Goal: Task Accomplishment & Management: Complete application form

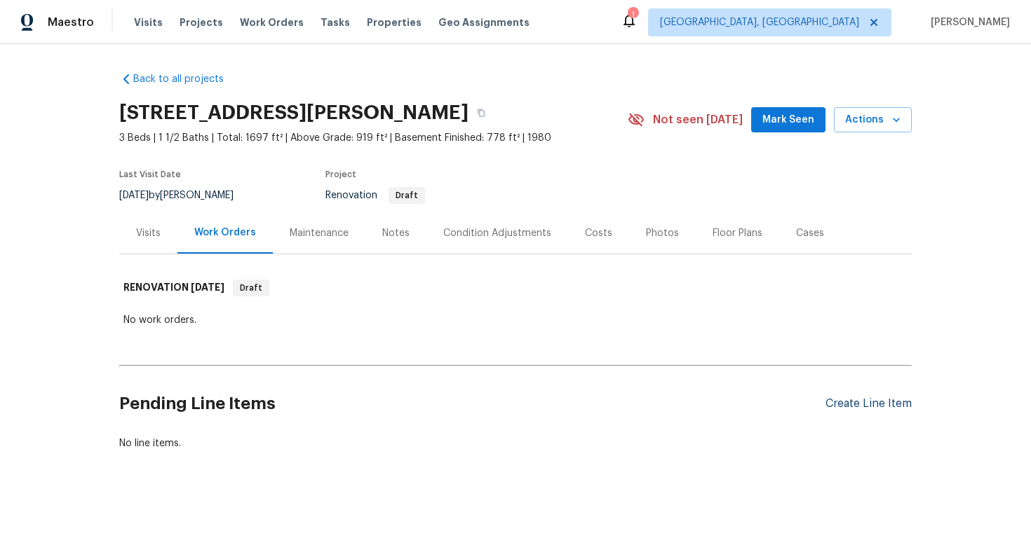
click at [850, 400] on div "Create Line Item" at bounding box center [868, 404] width 86 height 13
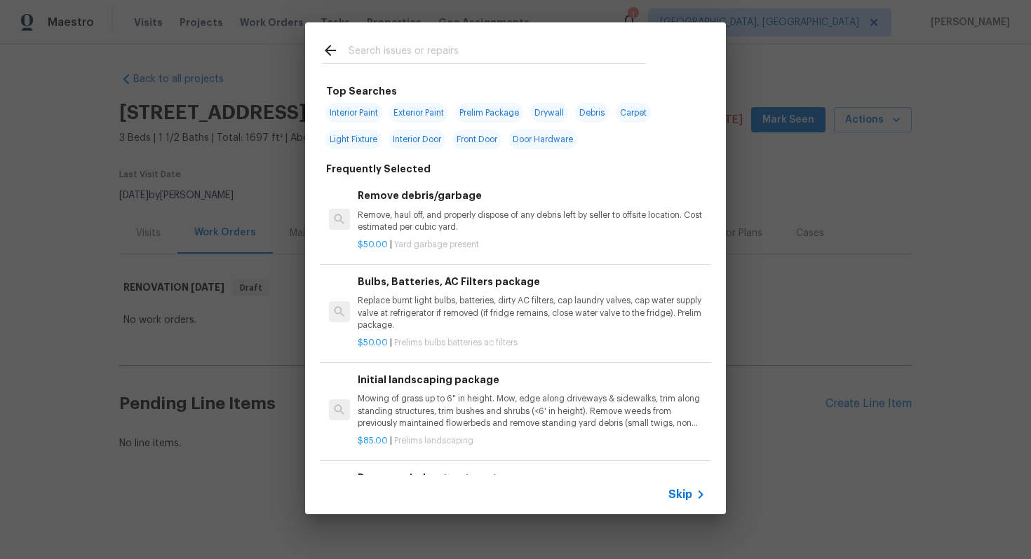
click at [672, 491] on span "Skip" at bounding box center [680, 495] width 24 height 14
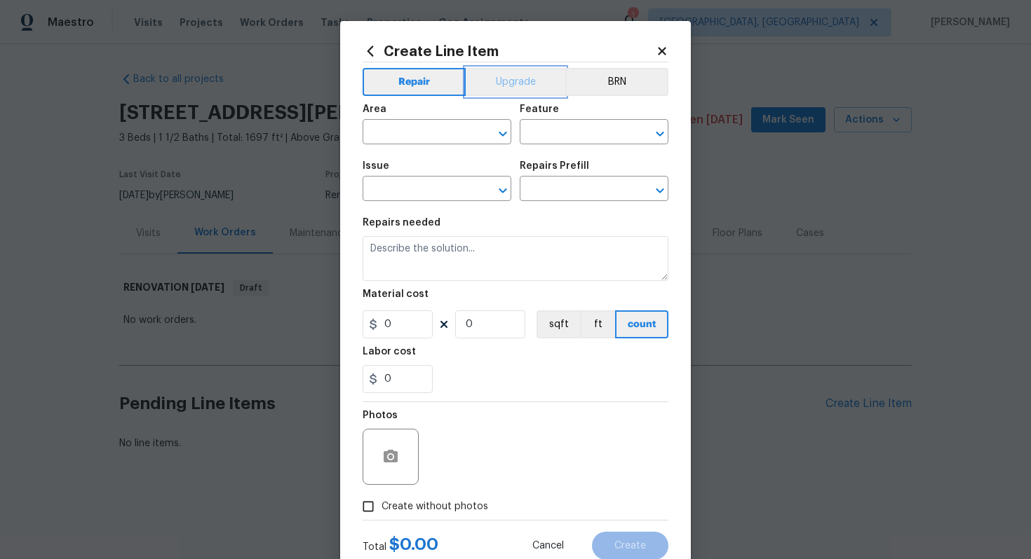
click at [505, 80] on button "Upgrade" at bounding box center [516, 82] width 100 height 28
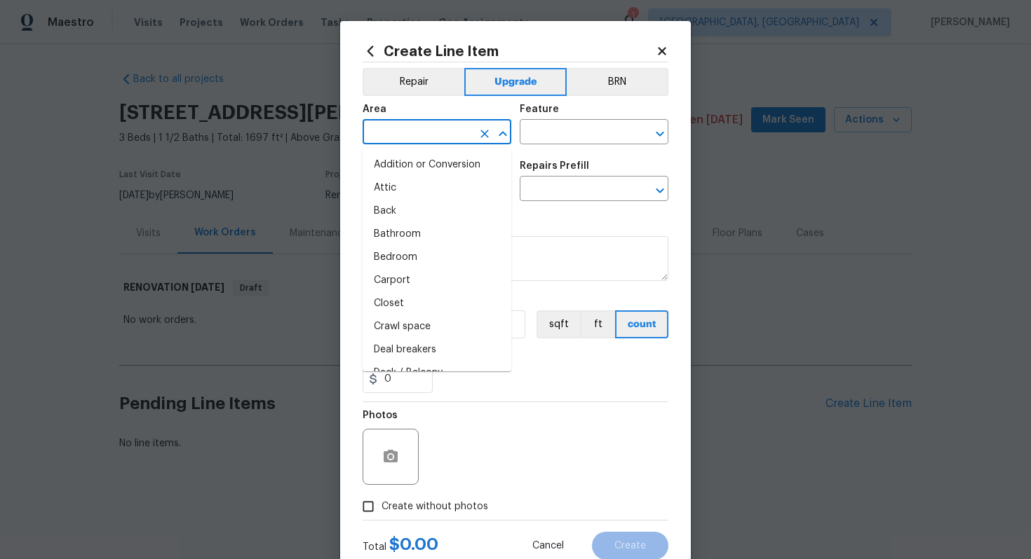
click at [398, 135] on input "text" at bounding box center [416, 134] width 109 height 22
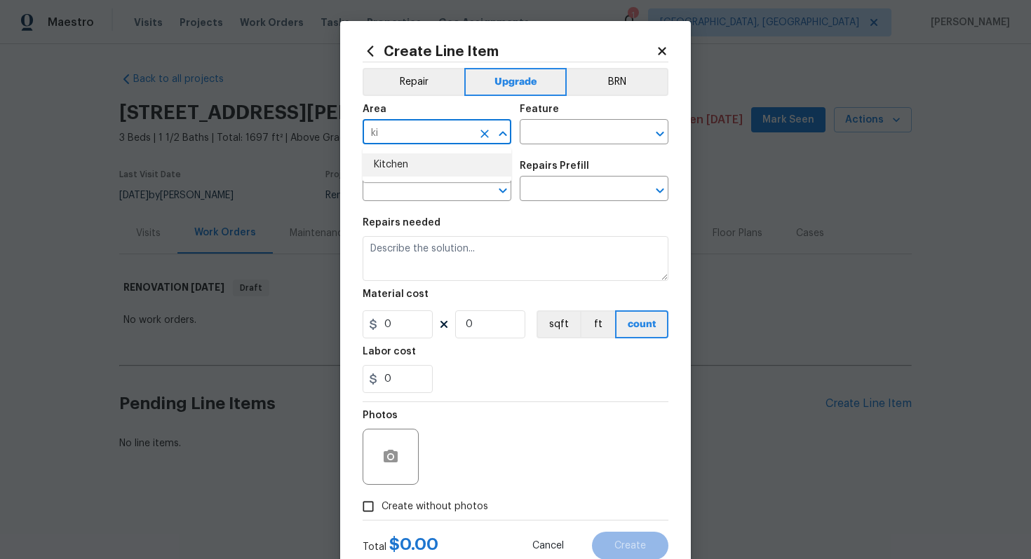
click at [414, 172] on li "Kitchen" at bounding box center [436, 165] width 149 height 23
type input "Kitchen"
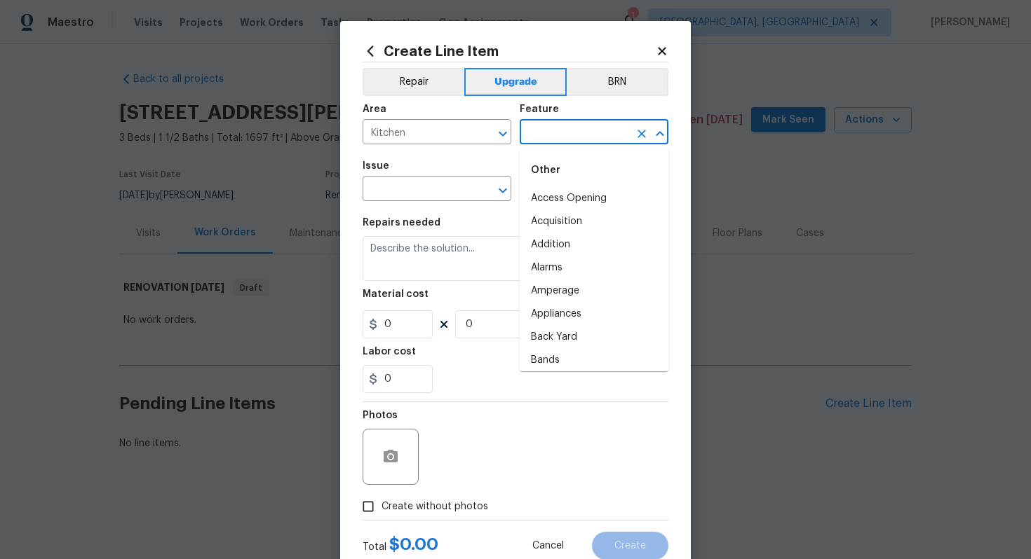
click at [568, 134] on input "text" at bounding box center [573, 134] width 109 height 22
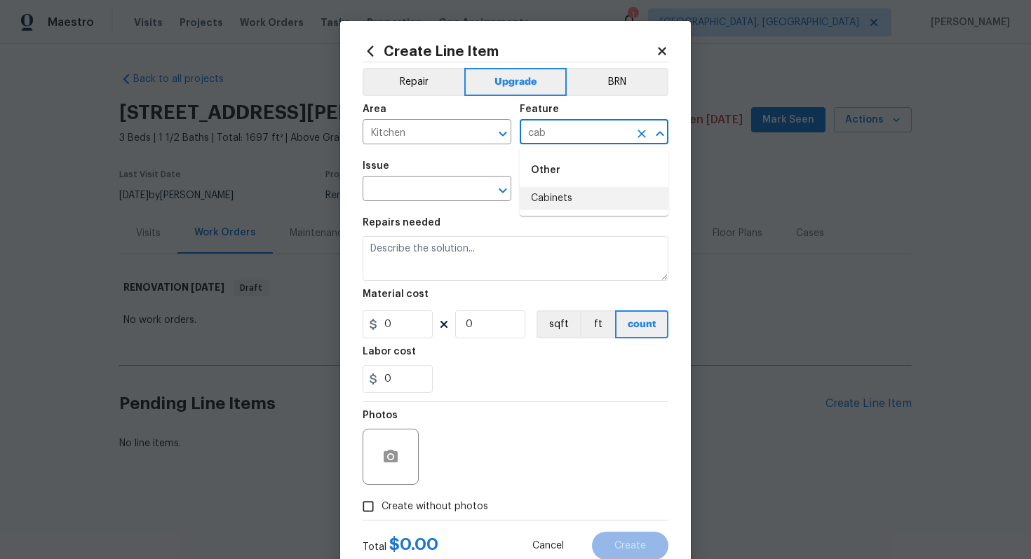
click at [547, 198] on li "Cabinets" at bounding box center [593, 198] width 149 height 23
type input "Cabinets"
click at [392, 189] on input "text" at bounding box center [416, 190] width 109 height 22
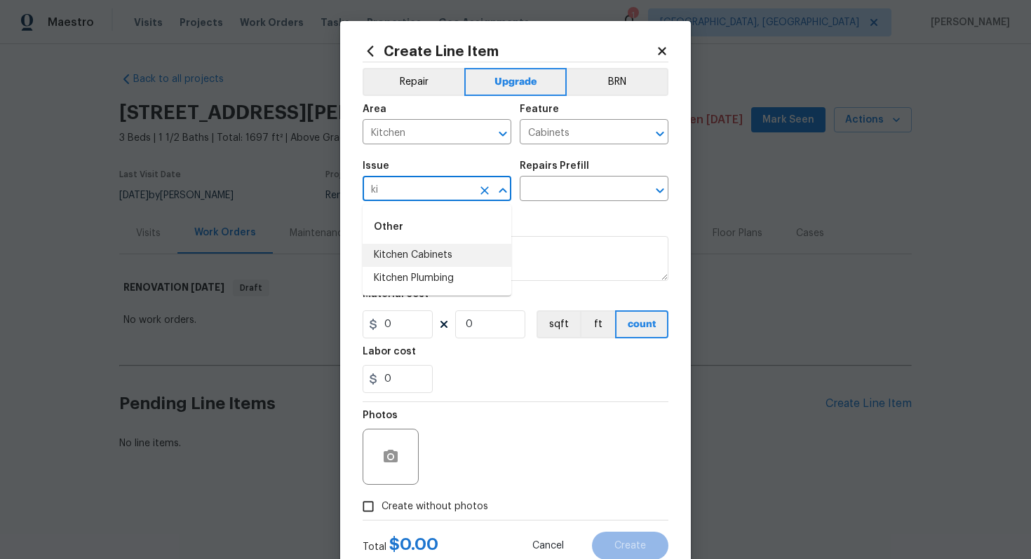
click at [422, 247] on li "Kitchen Cabinets" at bounding box center [436, 255] width 149 height 23
type input "Kitchen Cabinets"
click at [536, 199] on input "text" at bounding box center [573, 190] width 109 height 22
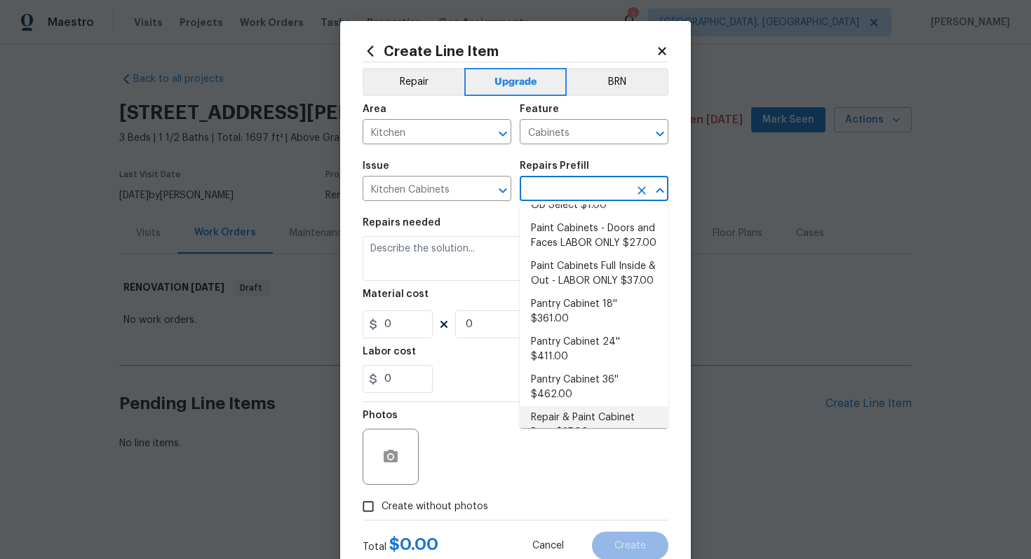
scroll to position [190, 0]
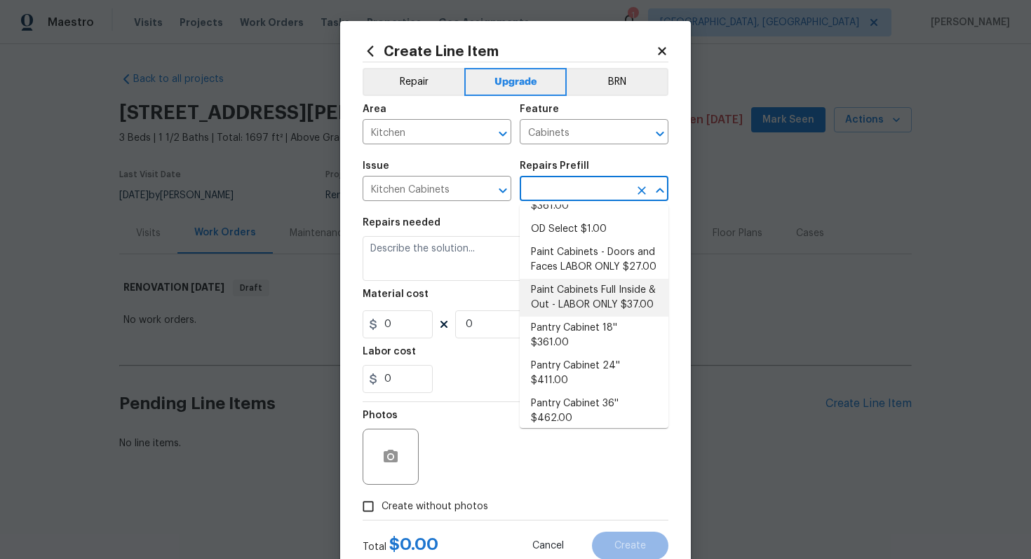
click at [602, 285] on li "Paint Cabinets Full Inside & Out - LABOR ONLY $37.00" at bounding box center [593, 298] width 149 height 38
type input "Paint Cabinets Full Inside & Out - LABOR ONLY $37.00"
type textarea "Prep, sand, mask and apply 2 coats of paint to the kitchen cabinet doors, inter…"
type input "37"
type input "1"
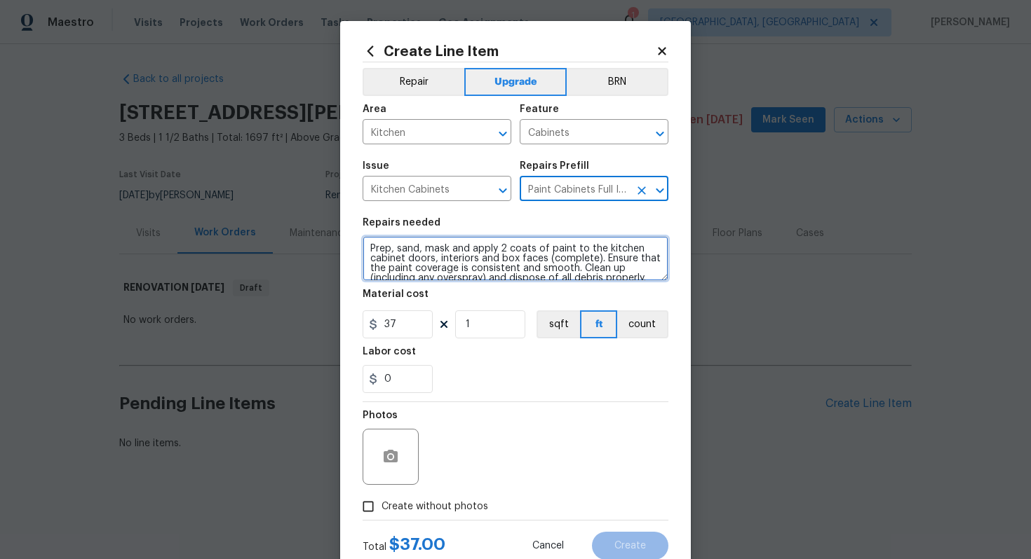
click at [366, 250] on textarea "Prep, sand, mask and apply 2 coats of paint to the kitchen cabinet doors, inter…" at bounding box center [515, 258] width 306 height 45
type textarea "#sala - Prep, sand, mask and apply 2 coats of paint to the kitchen cabinet door…"
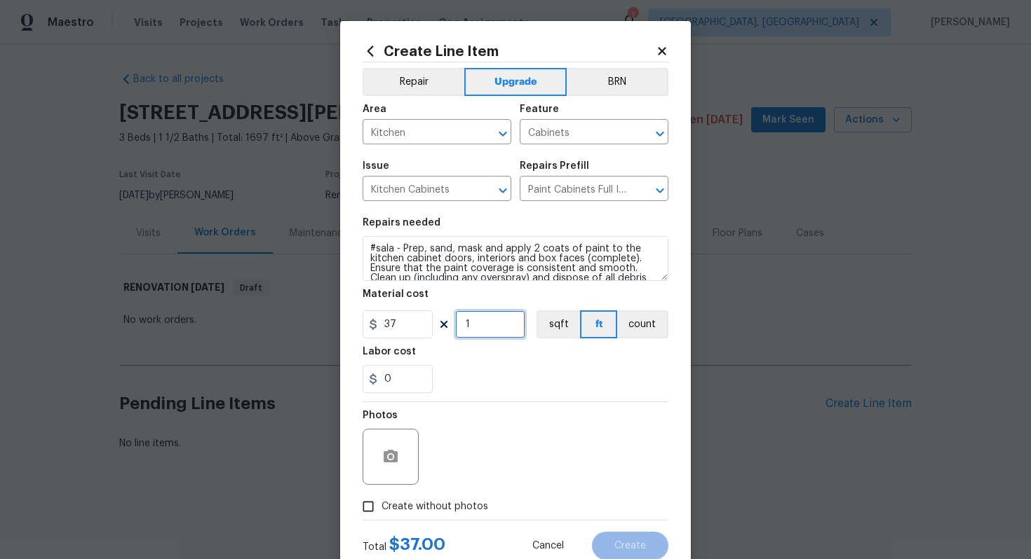
click at [494, 322] on input "1" at bounding box center [490, 325] width 70 height 28
type input "60"
click at [451, 508] on span "Create without photos" at bounding box center [434, 507] width 107 height 15
click at [381, 508] on input "Create without photos" at bounding box center [368, 507] width 27 height 27
checkbox input "true"
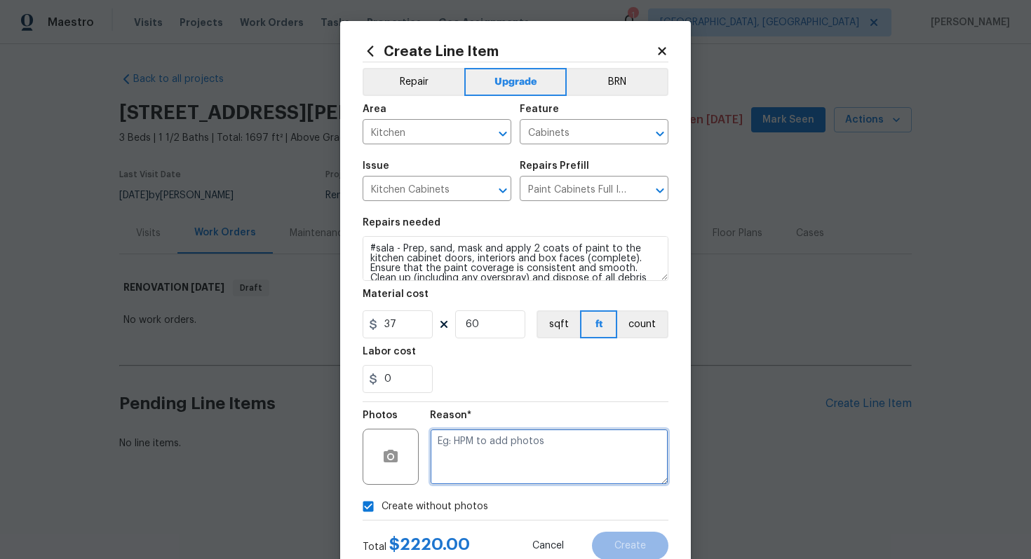
click at [484, 477] on textarea at bounding box center [549, 457] width 238 height 56
type textarea "n/a"
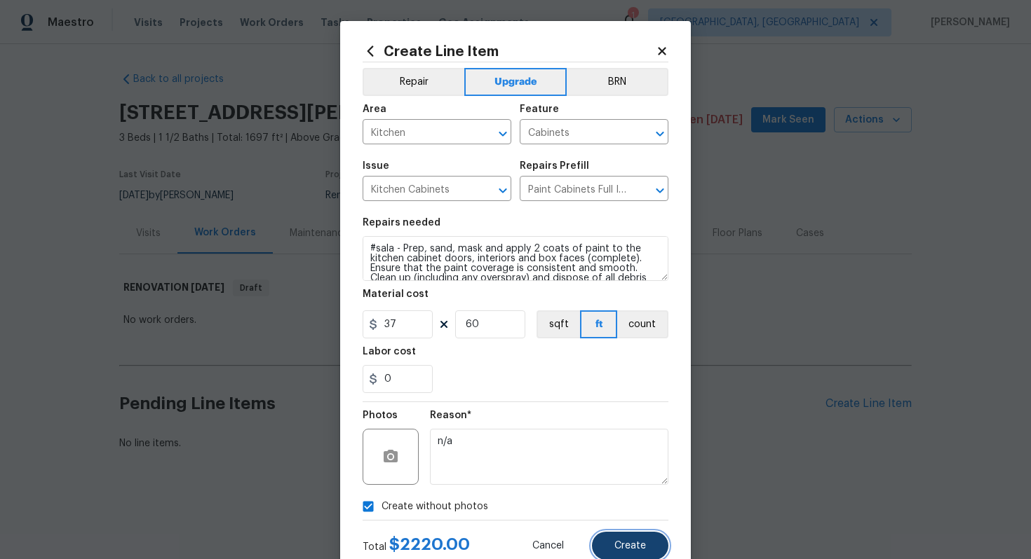
click at [616, 544] on span "Create" at bounding box center [630, 546] width 32 height 11
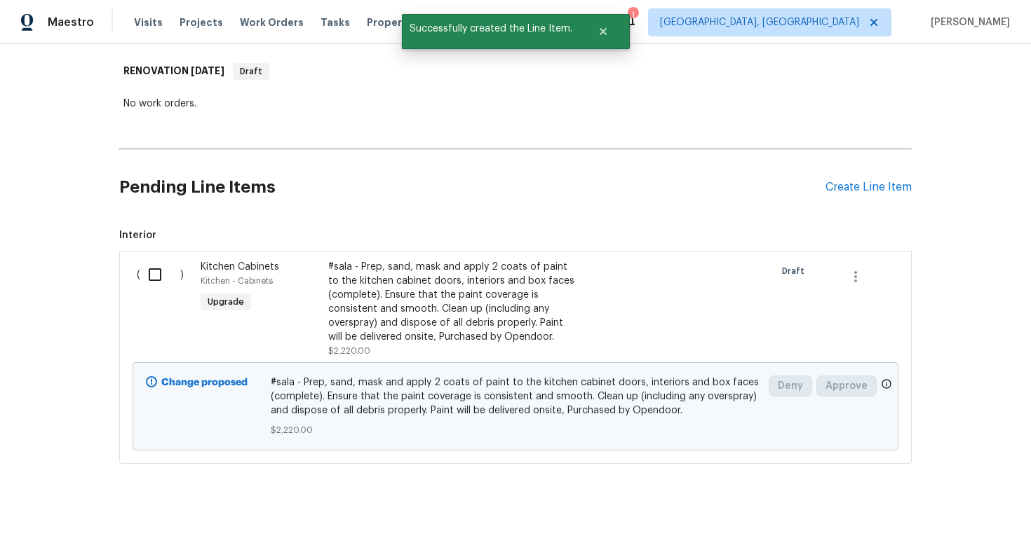
scroll to position [216, 0]
click at [867, 194] on div "Create Line Item" at bounding box center [868, 188] width 86 height 13
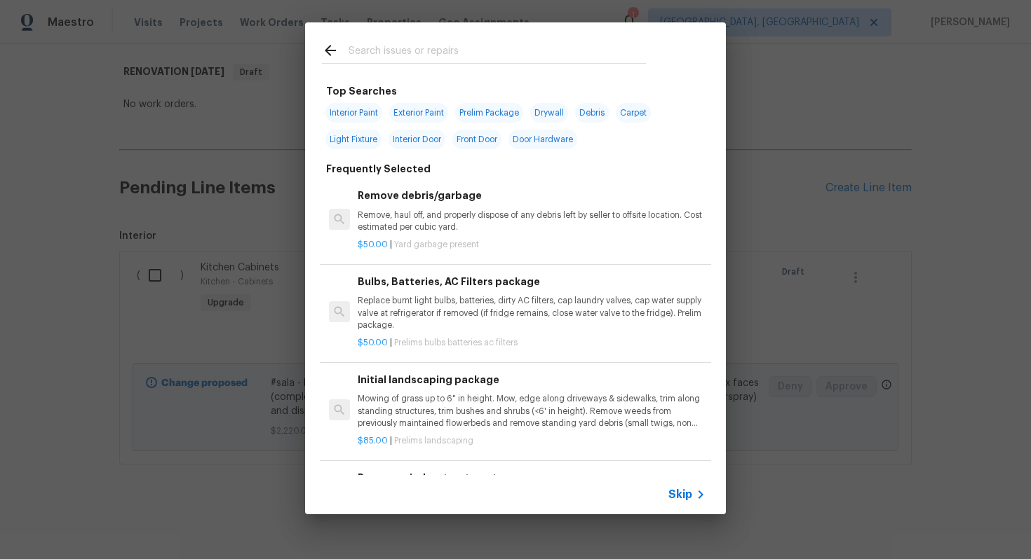
click at [686, 495] on span "Skip" at bounding box center [680, 495] width 24 height 14
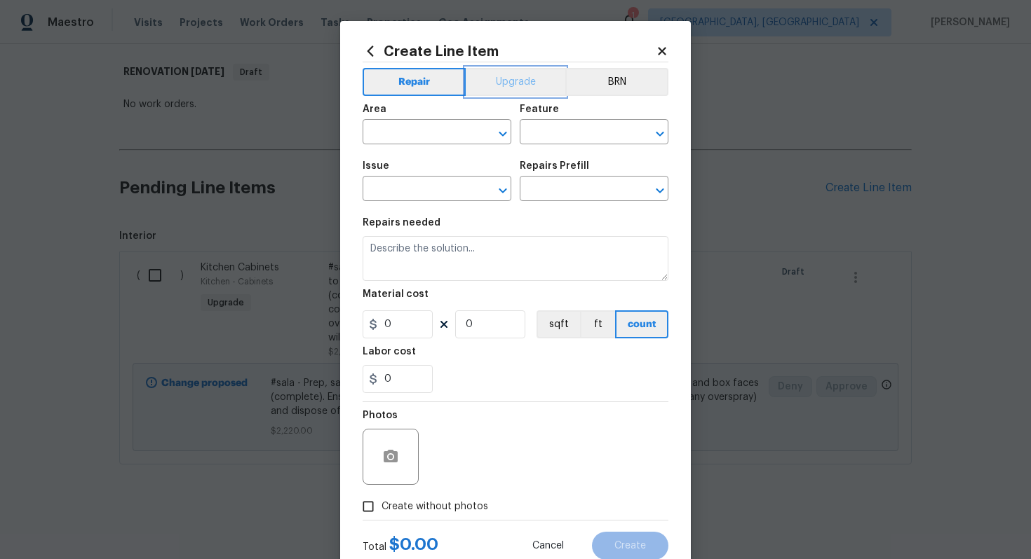
click at [531, 86] on button "Upgrade" at bounding box center [516, 82] width 100 height 28
click at [431, 149] on span "Area ​" at bounding box center [436, 124] width 149 height 57
click at [429, 142] on input "text" at bounding box center [416, 134] width 109 height 22
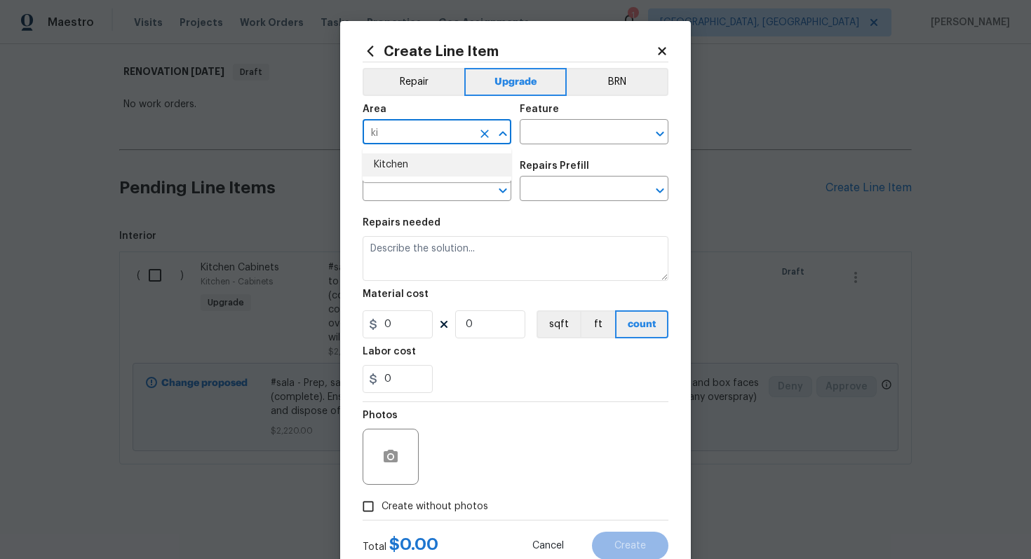
click at [420, 163] on li "Kitchen" at bounding box center [436, 165] width 149 height 23
type input "Kitchen"
click at [538, 135] on input "text" at bounding box center [573, 134] width 109 height 22
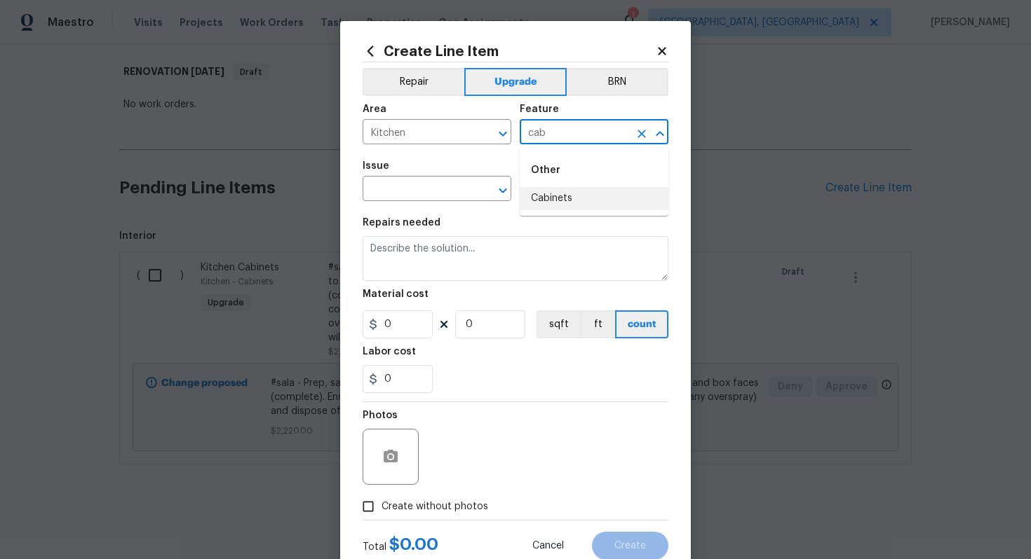
click at [550, 191] on li "Cabinets" at bounding box center [593, 198] width 149 height 23
type input "Cabinets"
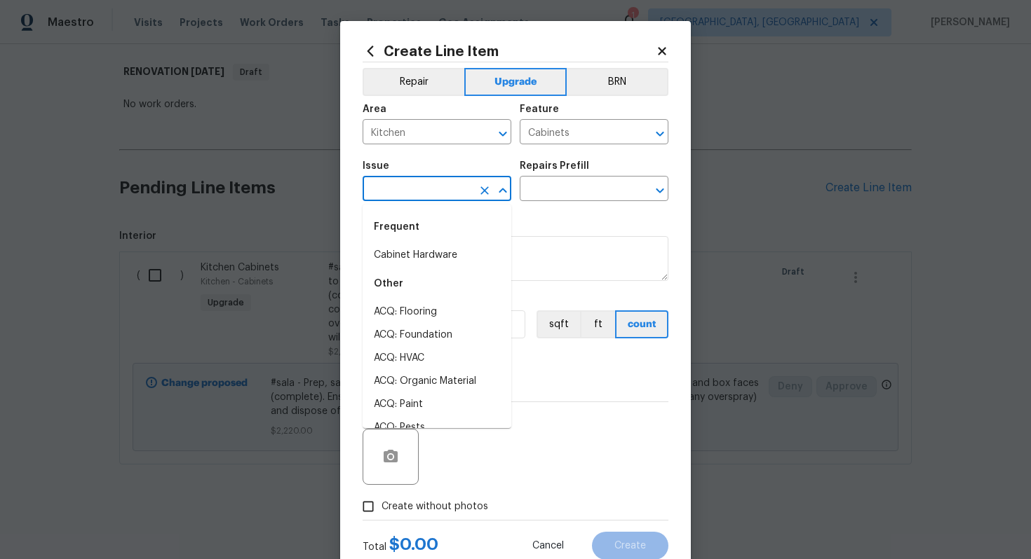
click at [415, 201] on body "Maestro Visits Projects Work Orders Tasks Properties Geo Assignments 1 [GEOGRAP…" at bounding box center [515, 279] width 1031 height 559
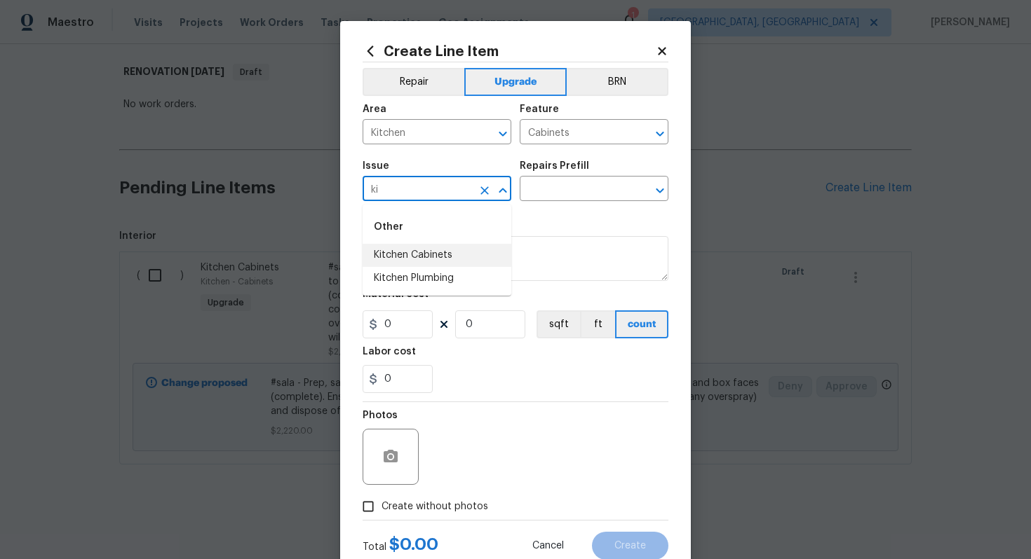
click at [419, 261] on li "Kitchen Cabinets" at bounding box center [436, 255] width 149 height 23
click at [578, 195] on input "text" at bounding box center [573, 190] width 109 height 22
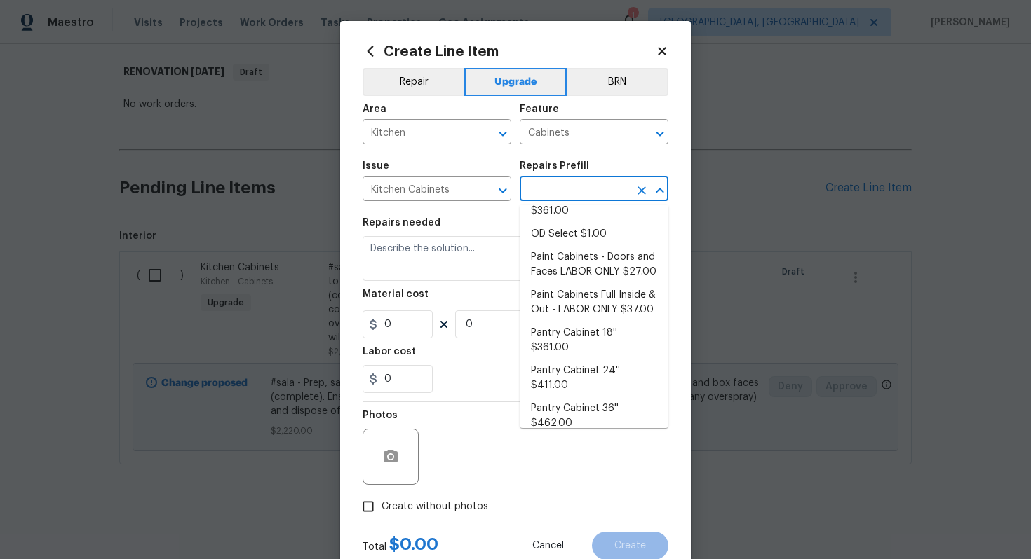
scroll to position [305, 0]
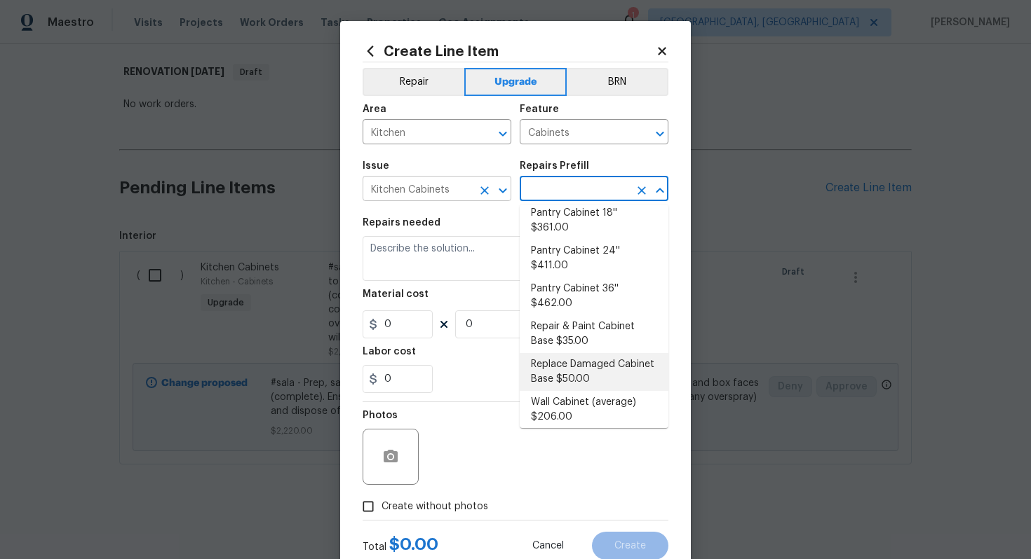
click at [423, 188] on input "Kitchen Cabinets" at bounding box center [416, 190] width 109 height 22
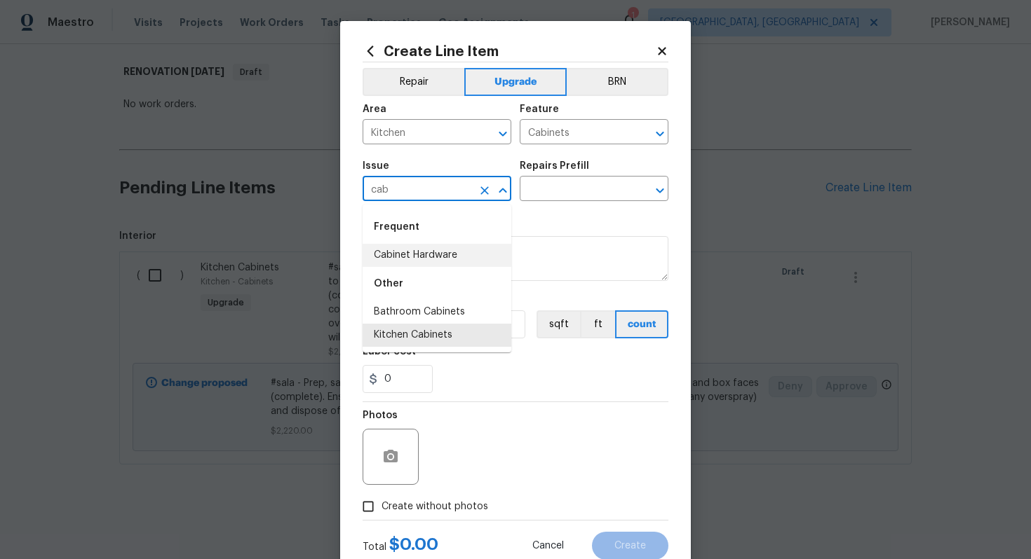
click at [437, 253] on li "Cabinet Hardware" at bounding box center [436, 255] width 149 height 23
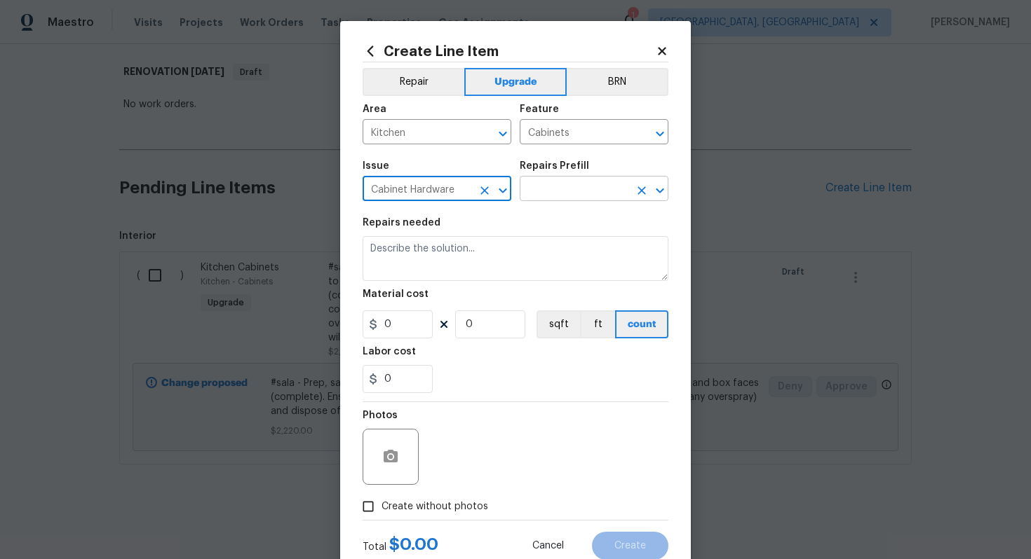
type input "Cabinet Hardware"
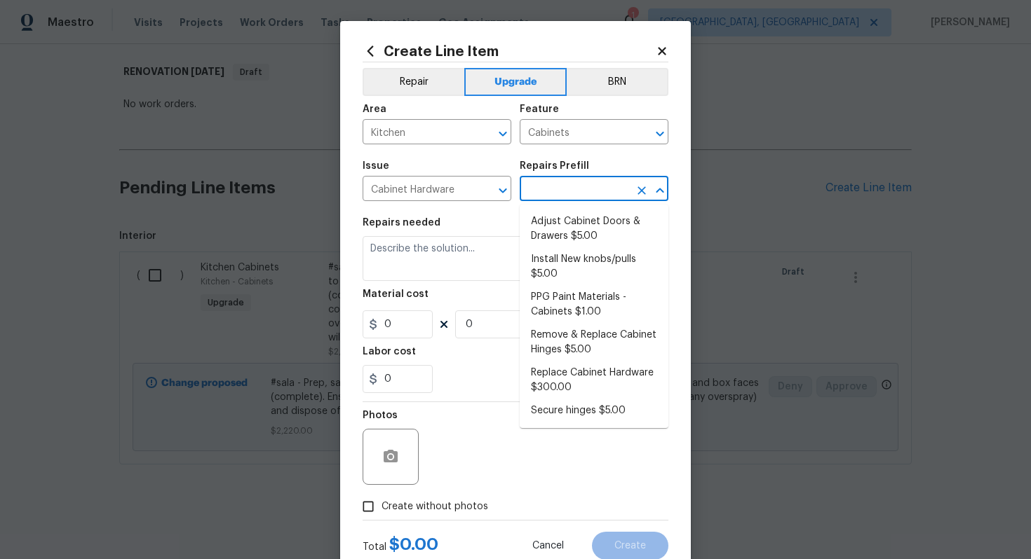
click at [569, 193] on input "text" at bounding box center [573, 190] width 109 height 22
click at [564, 379] on li "Replace Cabinet Hardware $300.00" at bounding box center [593, 381] width 149 height 38
type input "Replace Cabinet Hardware $300.00"
type textarea "Replace cabinet hardware with new hinges and pulls. HPM to provide specs"
type input "300"
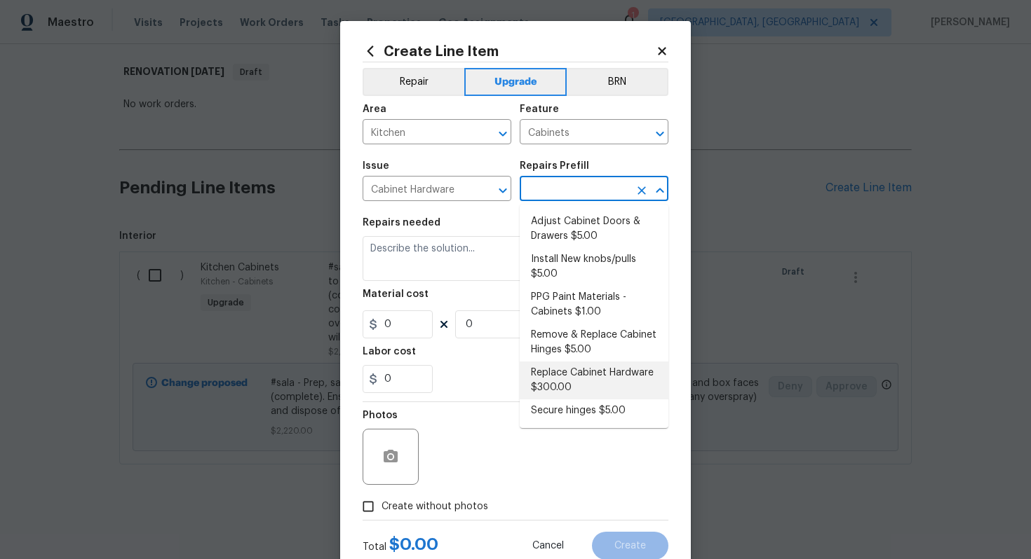
type input "1"
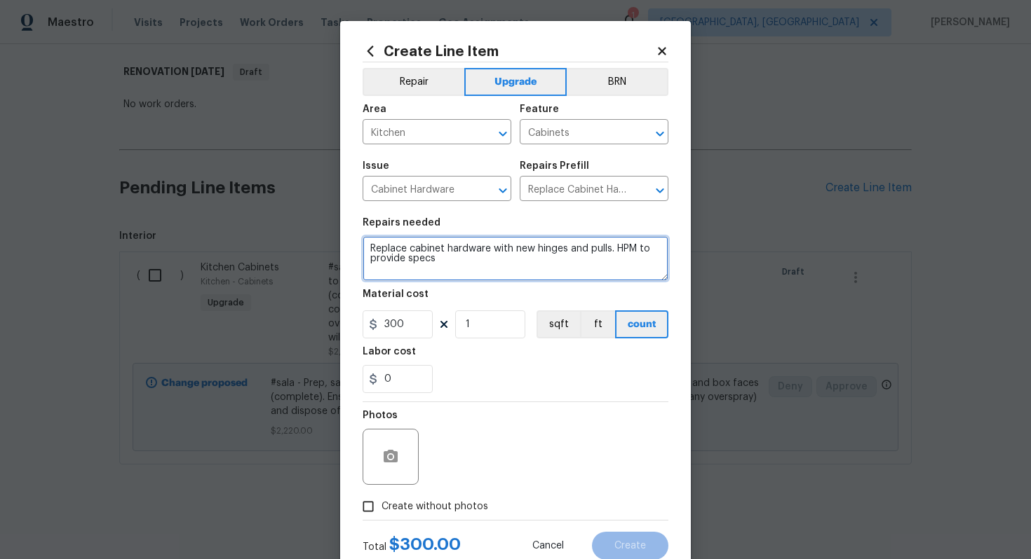
click at [365, 250] on textarea "Replace cabinet hardware with new hinges and pulls. HPM to provide specs" at bounding box center [515, 258] width 306 height 45
type textarea "#sala - Replace cabinet hardware with new hinges and pulls. HPM to provide specs"
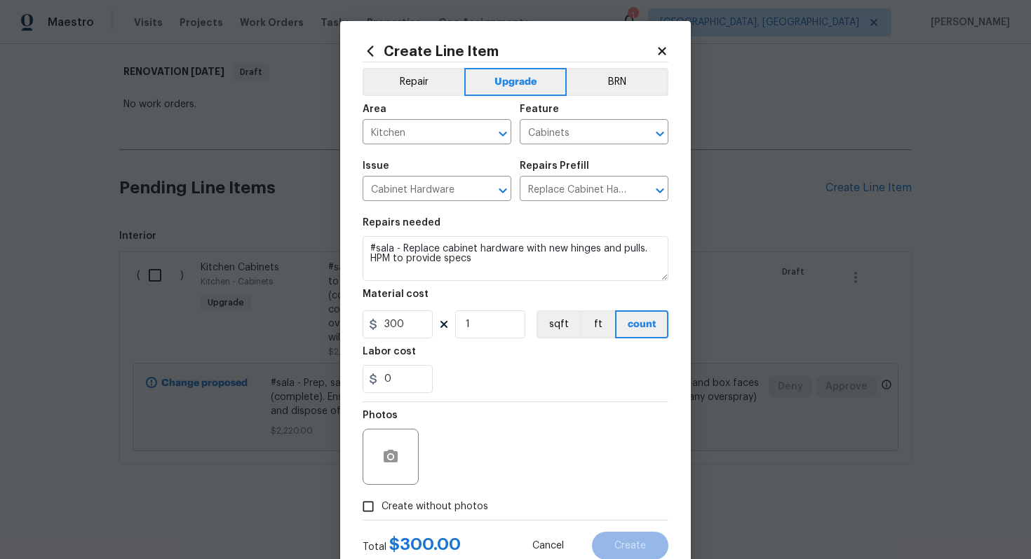
click at [442, 509] on span "Create without photos" at bounding box center [434, 507] width 107 height 15
click at [381, 509] on input "Create without photos" at bounding box center [368, 507] width 27 height 27
checkbox input "true"
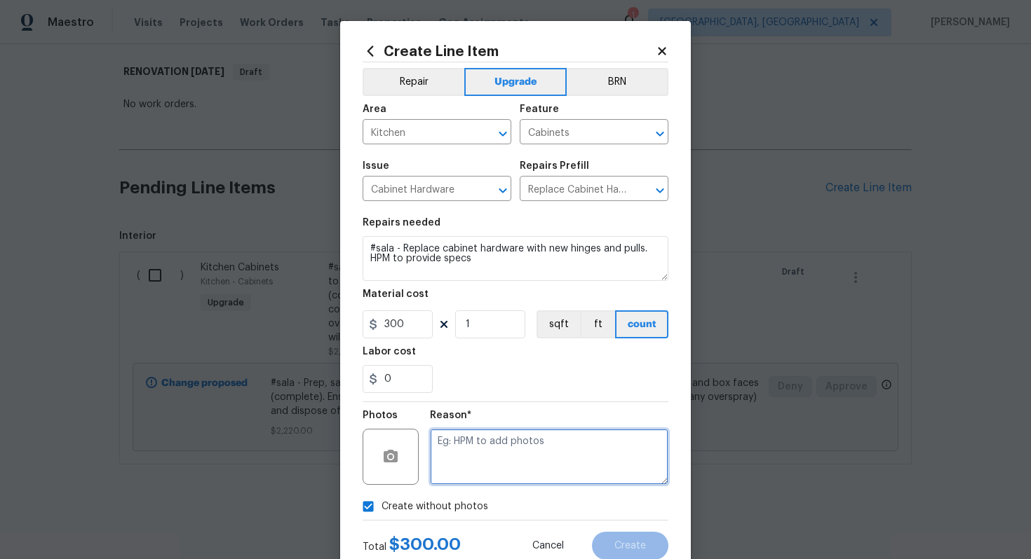
click at [481, 441] on textarea at bounding box center [549, 457] width 238 height 56
type textarea "n/a"
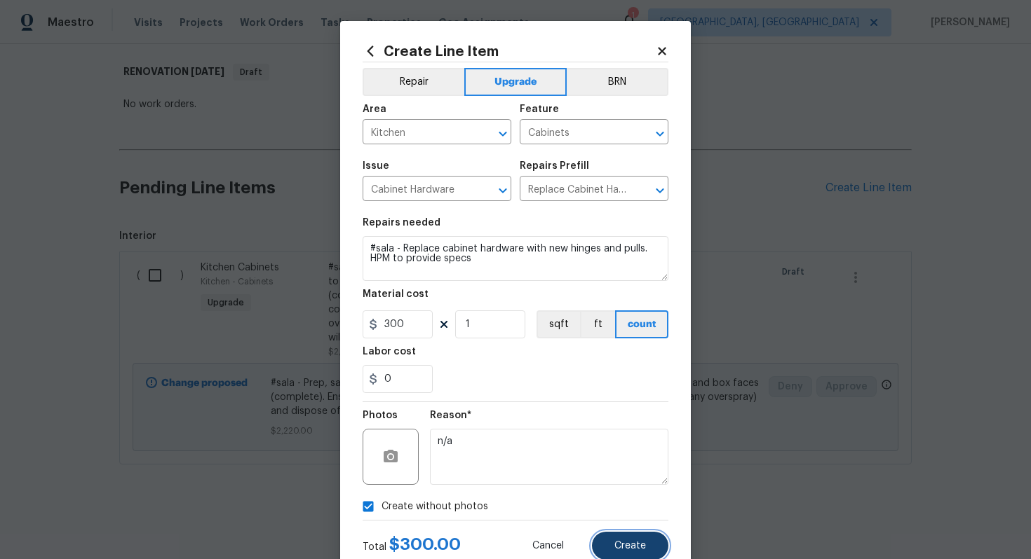
click at [643, 534] on button "Create" at bounding box center [630, 546] width 76 height 28
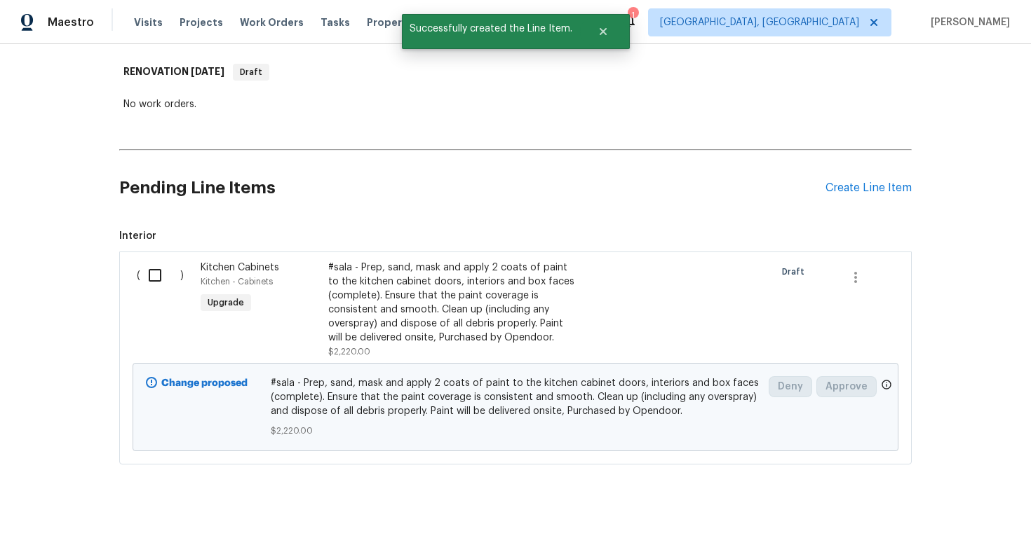
scroll to position [0, 0]
